Goal: Task Accomplishment & Management: Manage account settings

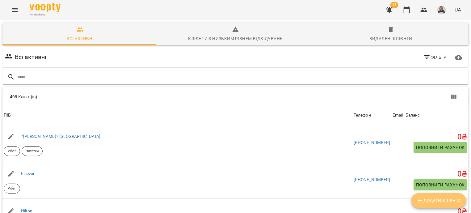
click at [437, 203] on span "Додати клієнта" at bounding box center [438, 200] width 45 height 7
select select "**"
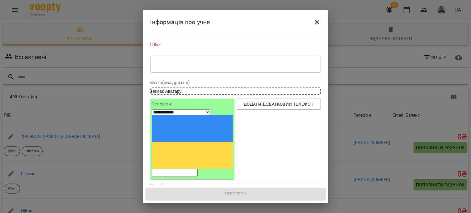
click at [209, 56] on div "* ​" at bounding box center [235, 63] width 170 height 17
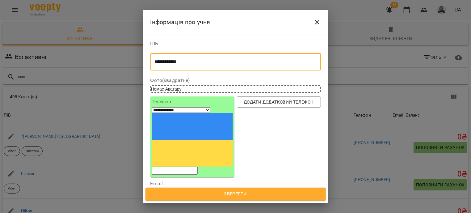
type textarea "**********"
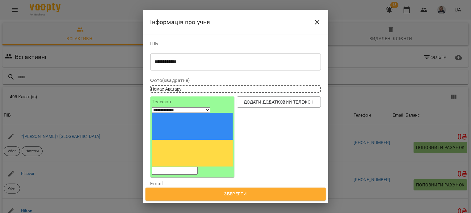
click at [198, 166] on input "tel" at bounding box center [175, 170] width 46 height 8
type input "**********"
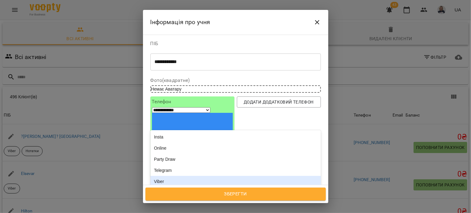
click at [174, 176] on div "Viber" at bounding box center [235, 181] width 170 height 11
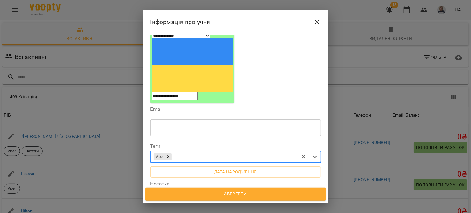
scroll to position [111, 0]
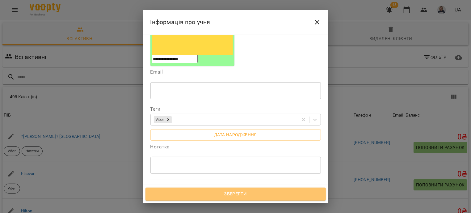
click at [232, 195] on span "Зберегти" at bounding box center [235, 194] width 167 height 8
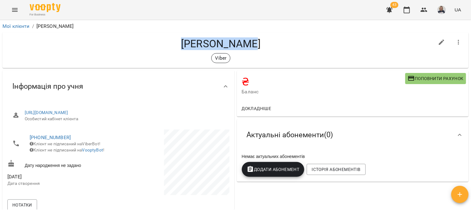
drag, startPoint x: 189, startPoint y: 35, endPoint x: 170, endPoint y: 35, distance: 19.2
click at [170, 35] on div "[PERSON_NAME]" at bounding box center [235, 50] width 466 height 36
click at [10, 24] on link "Мої клієнти" at bounding box center [15, 26] width 27 height 6
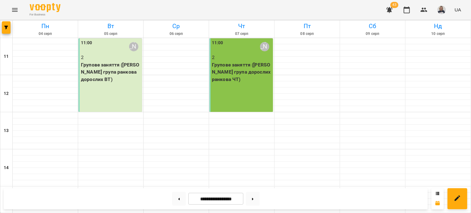
scroll to position [224, 0]
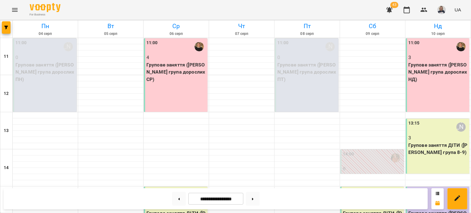
click at [176, 91] on div "11:00 4 Групове заняття (Оксана група дорослих СР)" at bounding box center [176, 75] width 64 height 74
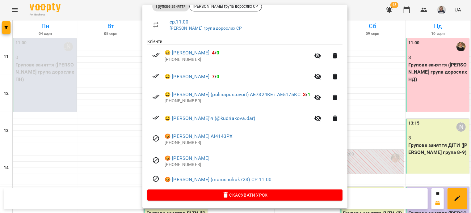
scroll to position [107, 0]
click at [116, 143] on div at bounding box center [235, 106] width 471 height 213
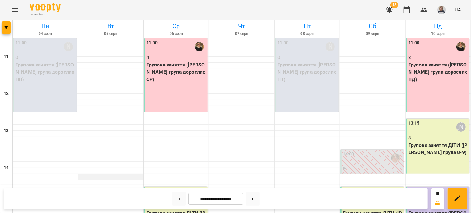
scroll to position [74, 0]
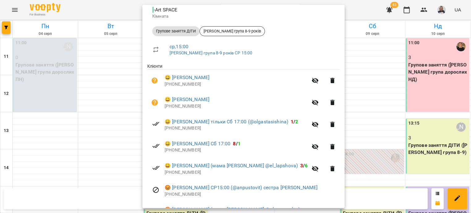
click at [80, 100] on div at bounding box center [235, 106] width 471 height 213
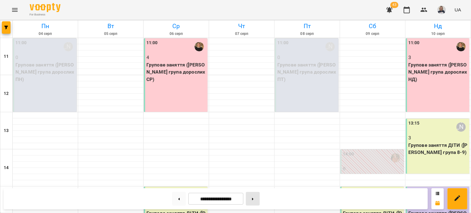
click at [257, 200] on button at bounding box center [253, 199] width 14 height 14
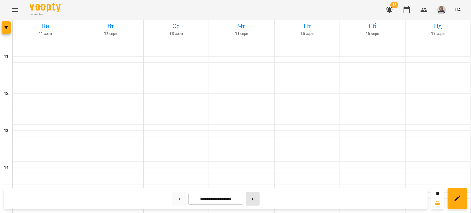
type input "**********"
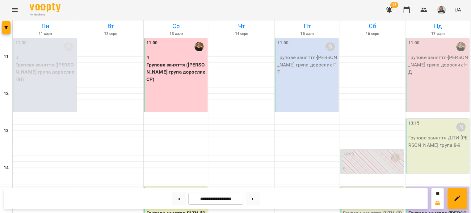
scroll to position [0, 0]
click at [153, 75] on p "Групове заняття ([PERSON_NAME] група дорослих СР)" at bounding box center [176, 72] width 60 height 22
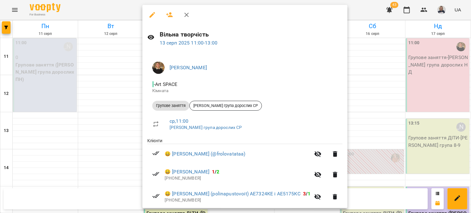
scroll to position [37, 0]
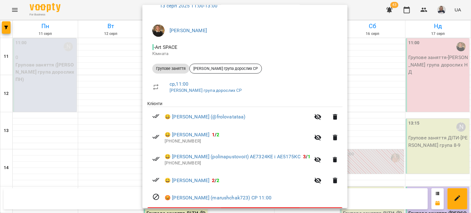
click at [120, 153] on div at bounding box center [235, 106] width 471 height 213
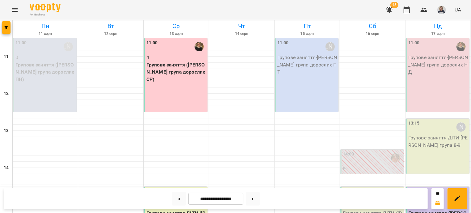
scroll to position [187, 0]
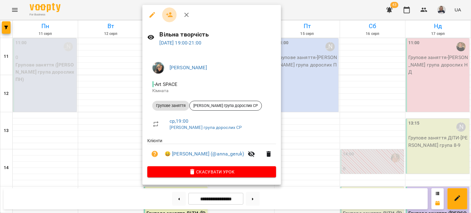
click at [171, 18] on icon "button" at bounding box center [169, 14] width 7 height 7
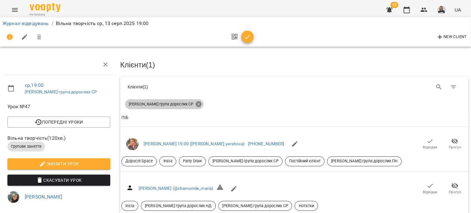
click at [196, 103] on icon at bounding box center [199, 104] width 6 height 6
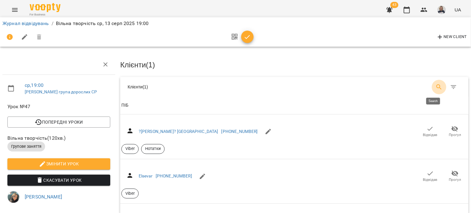
click at [436, 84] on icon "Search" at bounding box center [438, 86] width 5 height 5
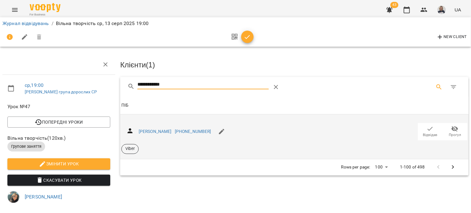
type input "**********"
click at [427, 129] on icon "button" at bounding box center [430, 128] width 7 height 7
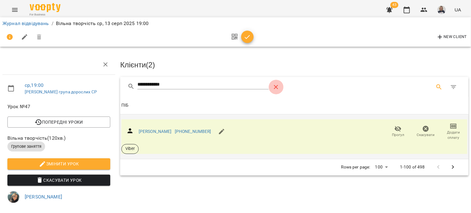
click at [277, 86] on icon "Table Toolbar" at bounding box center [276, 87] width 4 height 4
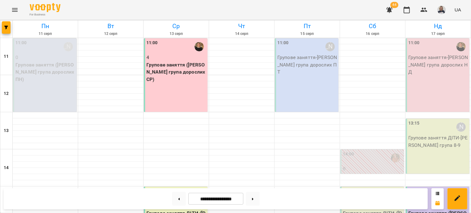
scroll to position [112, 0]
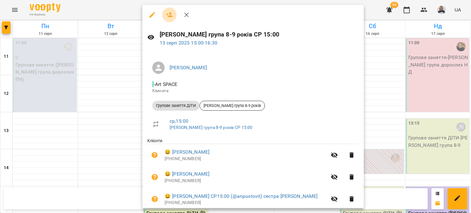
click at [168, 13] on icon "button" at bounding box center [169, 14] width 7 height 7
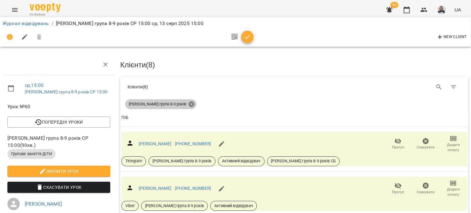
click at [188, 104] on icon at bounding box center [191, 104] width 7 height 7
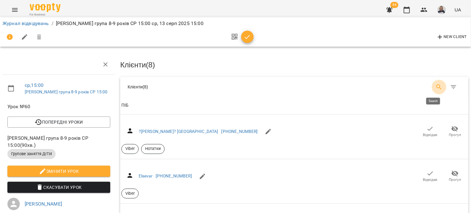
click at [435, 86] on icon "Search" at bounding box center [438, 86] width 7 height 7
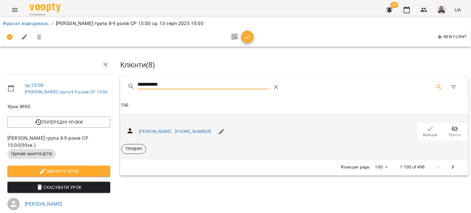
type input "**********"
click at [429, 130] on span "Відвідав" at bounding box center [430, 131] width 17 height 12
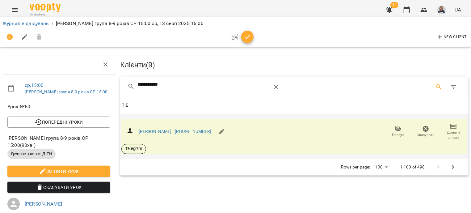
click at [246, 33] on icon "button" at bounding box center [247, 36] width 7 height 7
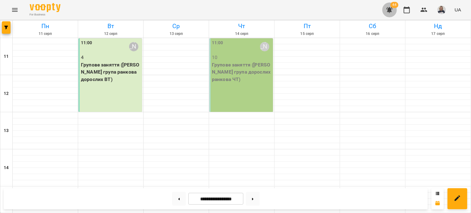
click at [391, 10] on icon "button" at bounding box center [389, 10] width 6 height 6
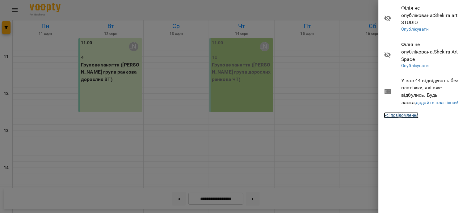
click at [397, 112] on link "Усі повідомлення" at bounding box center [401, 115] width 35 height 6
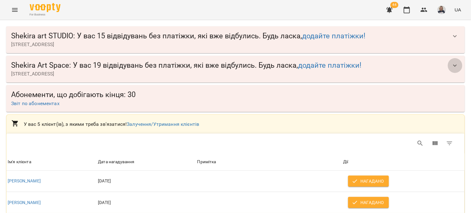
click at [451, 68] on icon "button" at bounding box center [454, 65] width 7 height 7
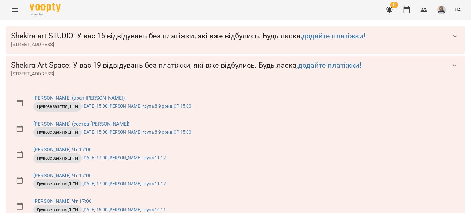
scroll to position [410, 0]
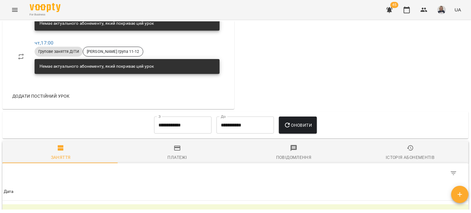
scroll to position [298, 0]
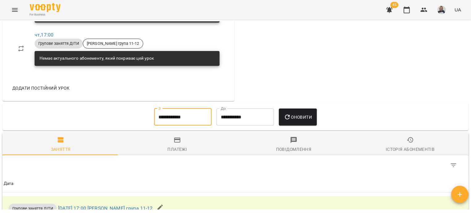
click at [169, 115] on input "**********" at bounding box center [182, 116] width 57 height 17
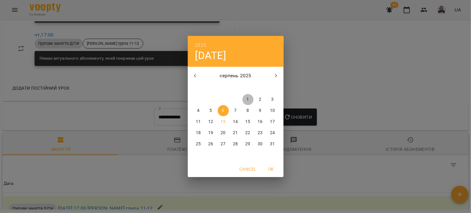
click at [248, 99] on p "1" at bounding box center [247, 99] width 2 height 6
type input "**********"
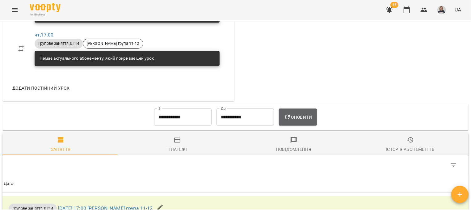
click at [300, 116] on span "Оновити" at bounding box center [298, 116] width 28 height 7
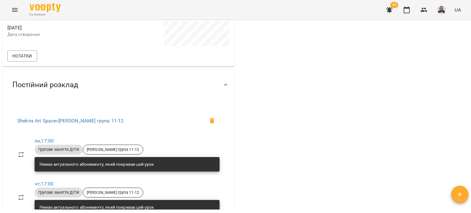
scroll to position [0, 0]
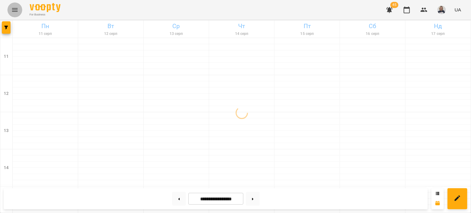
click at [15, 12] on icon "Menu" at bounding box center [14, 9] width 7 height 7
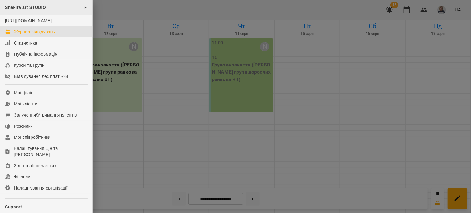
click at [44, 8] on span "Shekira art STUDIO" at bounding box center [25, 7] width 41 height 5
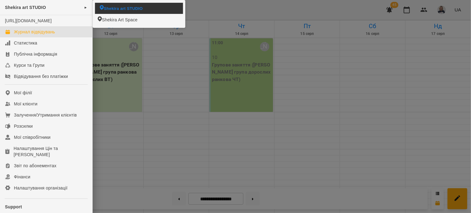
click at [115, 6] on span "Shekira art STUDIO" at bounding box center [123, 8] width 39 height 6
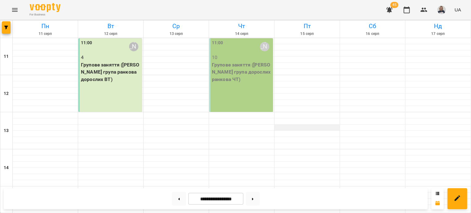
scroll to position [224, 0]
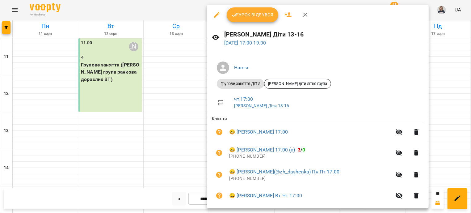
click at [455, 99] on div at bounding box center [235, 106] width 471 height 213
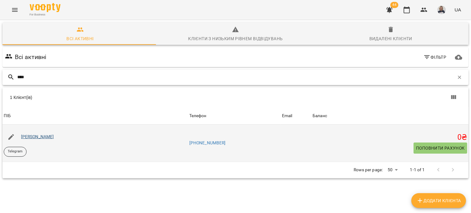
type input "****"
click at [40, 137] on link "[PERSON_NAME]" at bounding box center [37, 136] width 33 height 5
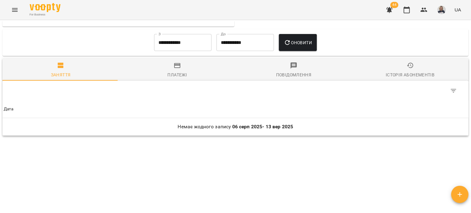
scroll to position [263, 0]
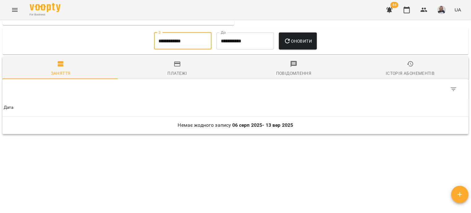
click at [186, 44] on input "**********" at bounding box center [182, 40] width 57 height 17
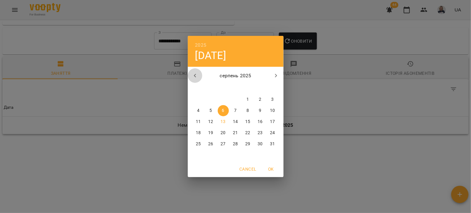
click at [195, 74] on icon "button" at bounding box center [194, 75] width 7 height 7
click at [209, 100] on span "1" at bounding box center [210, 99] width 11 height 6
type input "**********"
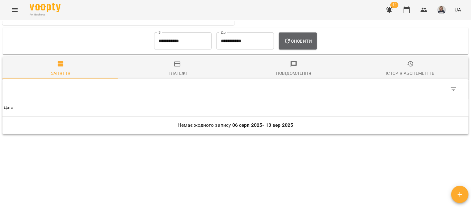
click at [307, 39] on span "Оновити" at bounding box center [298, 40] width 28 height 7
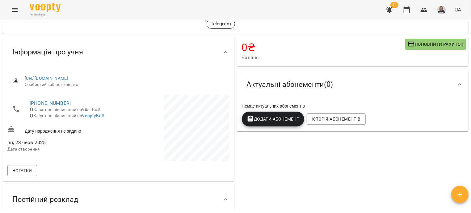
scroll to position [0, 0]
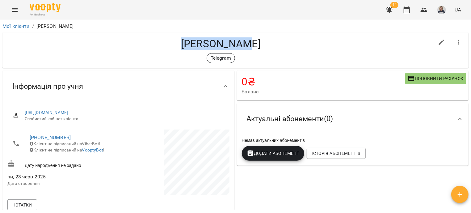
drag, startPoint x: 259, startPoint y: 40, endPoint x: 176, endPoint y: 47, distance: 83.1
click at [176, 47] on h4 "[PERSON_NAME]" at bounding box center [220, 43] width 427 height 13
copy h4 "[PERSON_NAME]"
click at [6, 28] on link "Мої клієнти" at bounding box center [15, 26] width 27 height 6
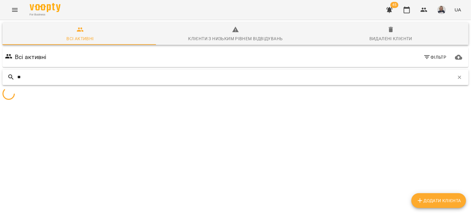
type input "*"
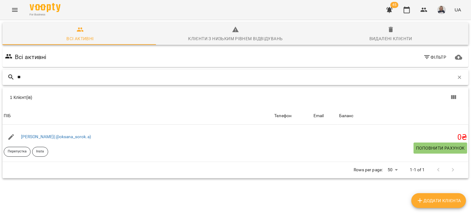
type input "*"
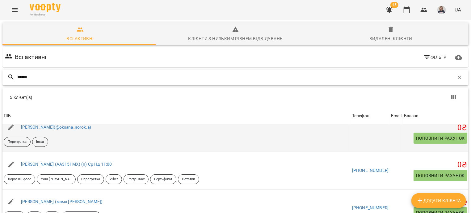
scroll to position [49, 0]
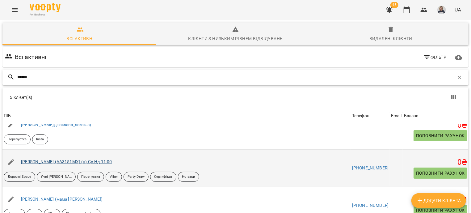
type input "******"
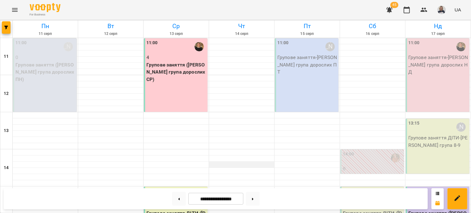
scroll to position [149, 0]
click at [164, 187] on div "15:00 [PERSON_NAME] 9 Групове заняття ДІТИ ([PERSON_NAME] група 8-9 років)" at bounding box center [176, 214] width 64 height 55
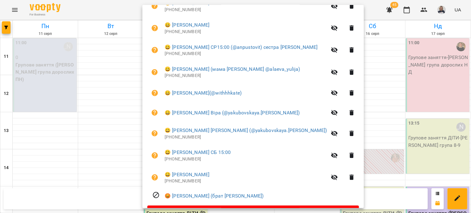
click at [116, 65] on div at bounding box center [235, 106] width 471 height 213
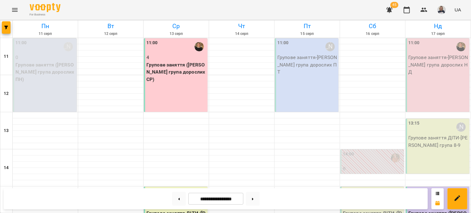
scroll to position [187, 0]
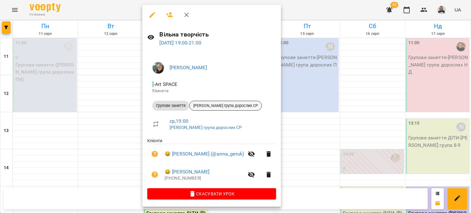
click at [214, 107] on span "Оля група дорослих СР" at bounding box center [226, 106] width 72 height 6
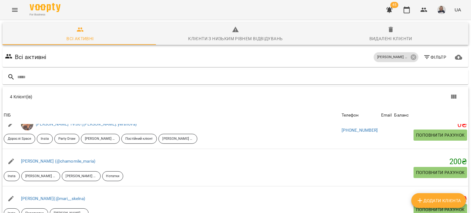
scroll to position [86, 0]
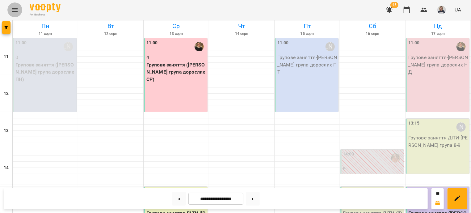
click at [11, 10] on icon "Menu" at bounding box center [14, 9] width 7 height 7
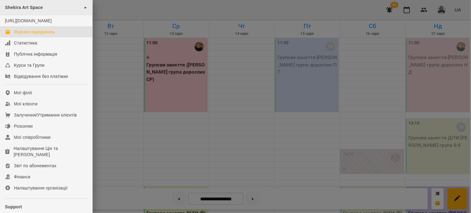
click at [71, 8] on div "Shekira Art Space ►" at bounding box center [46, 7] width 92 height 15
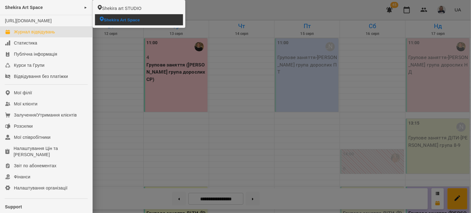
click at [114, 23] on span "Shekira Art Space" at bounding box center [122, 20] width 36 height 6
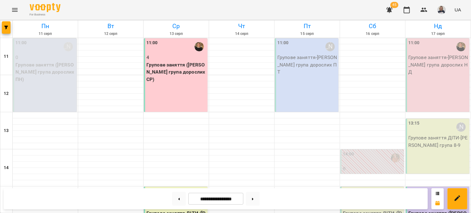
click at [438, 86] on div "11:00 Групове заняття - Оксана група дорослих НД" at bounding box center [438, 75] width 64 height 74
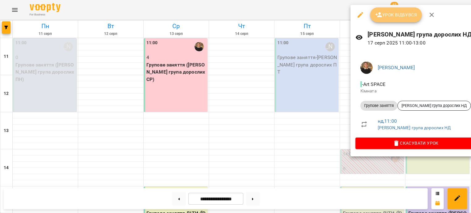
click at [396, 12] on span "Урок відбувся" at bounding box center [396, 14] width 42 height 7
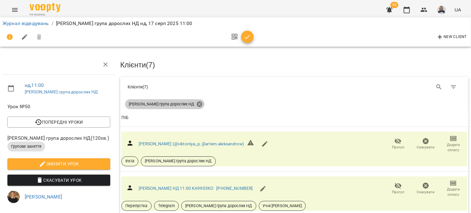
click at [197, 103] on icon at bounding box center [200, 104] width 6 height 6
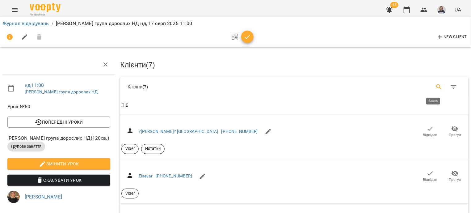
click at [435, 86] on icon "Search" at bounding box center [438, 86] width 7 height 7
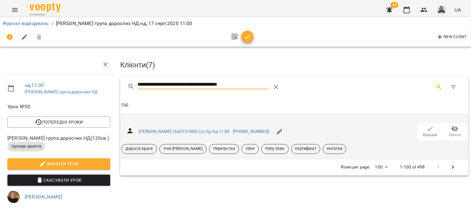
type input "**********"
click at [427, 129] on icon "button" at bounding box center [430, 128] width 7 height 7
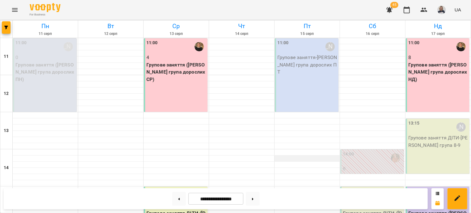
scroll to position [186, 0]
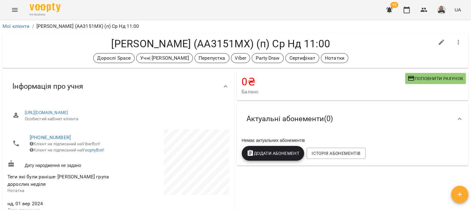
drag, startPoint x: 338, startPoint y: 46, endPoint x: 104, endPoint y: 39, distance: 233.3
click at [104, 39] on h4 "Павленко Оксана (АА3151МХ) (п) Ср Нд 11:00" at bounding box center [220, 43] width 427 height 13
copy h4 "Павленко Оксана (АА3151МХ) (п) Ср Нд 11:00"
